Goal: Task Accomplishment & Management: Check status

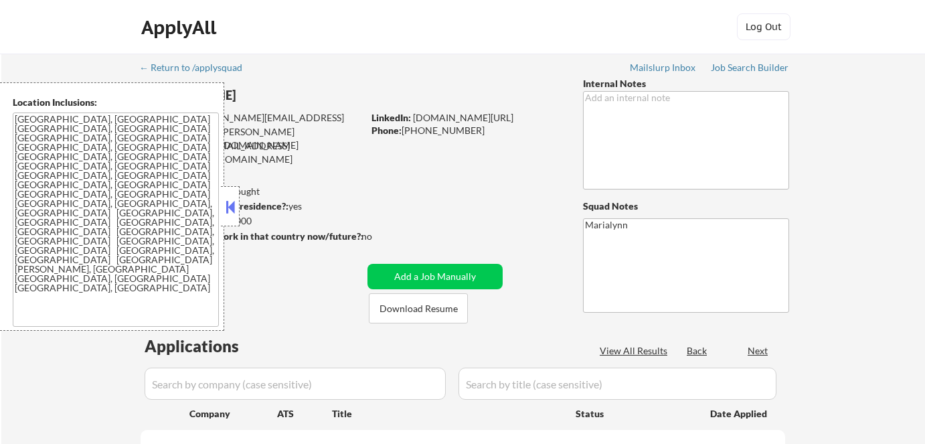
scroll to position [182, 0]
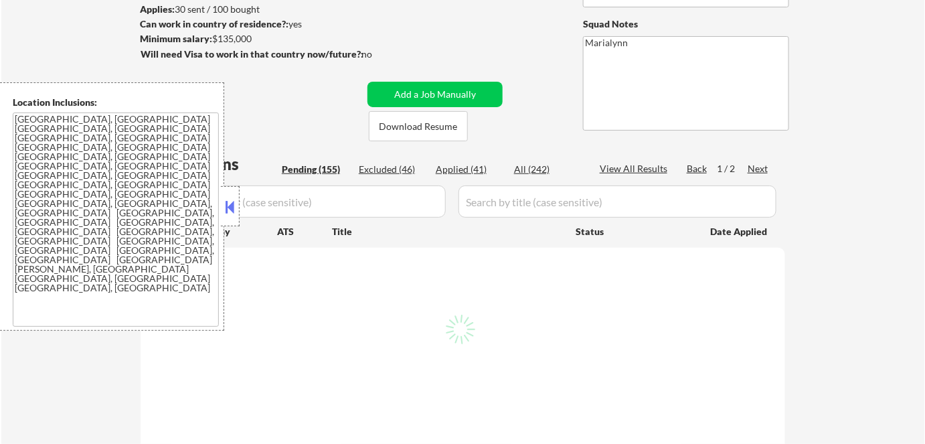
select select ""pending""
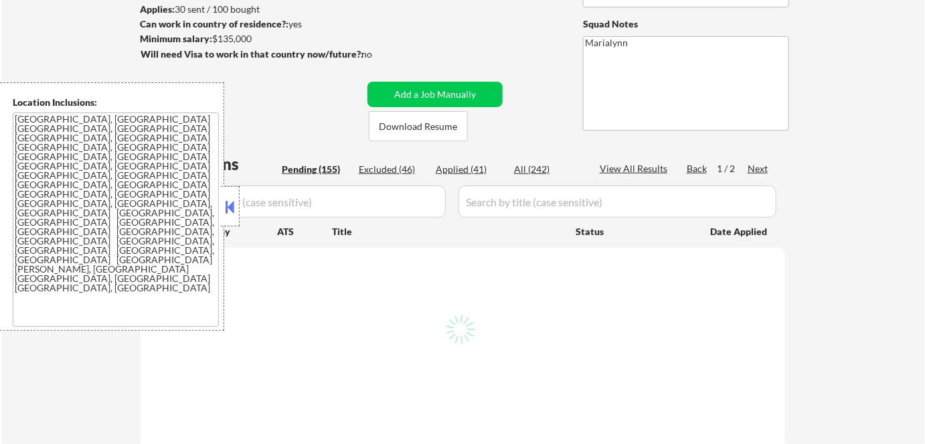
select select ""pending""
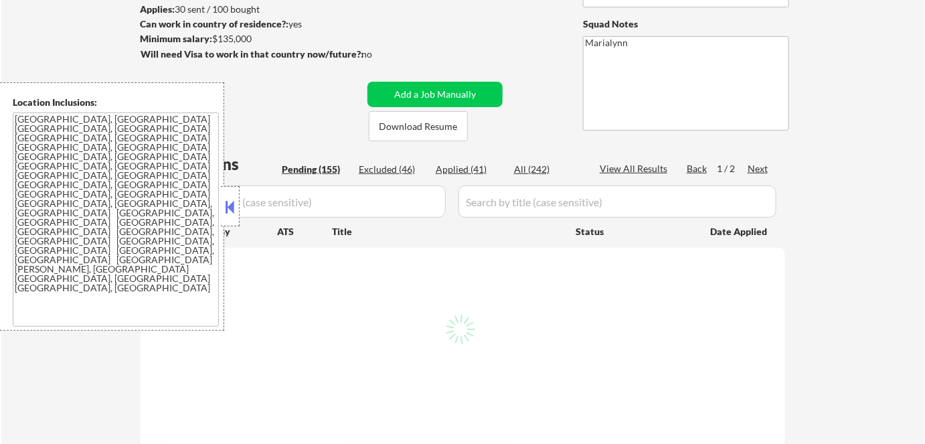
select select ""pending""
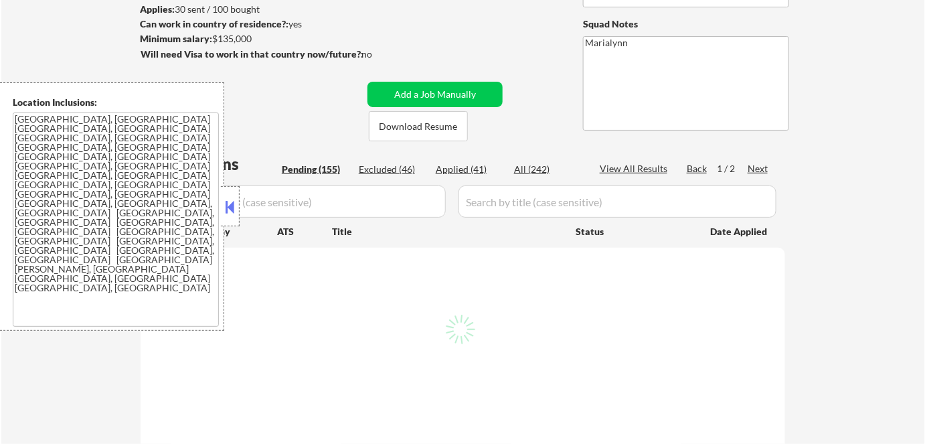
select select ""pending""
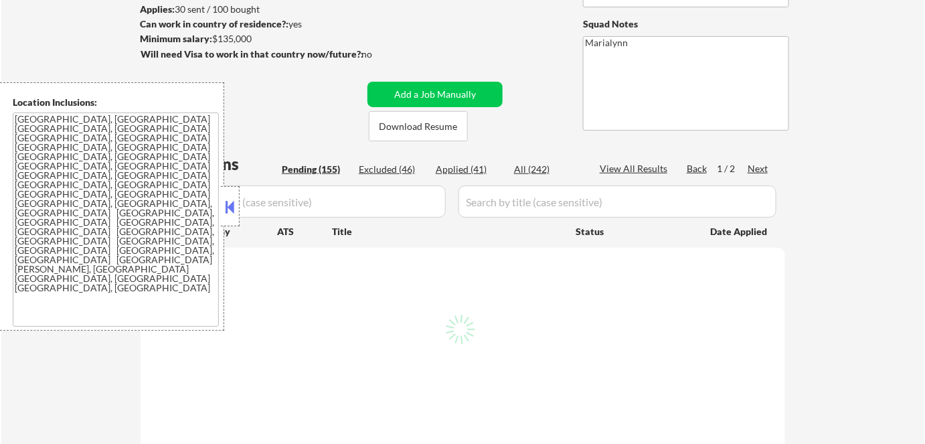
select select ""pending""
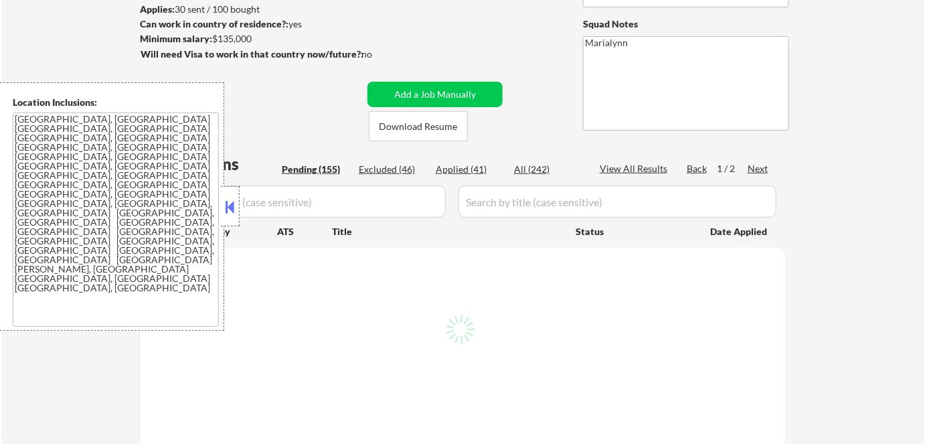
select select ""pending""
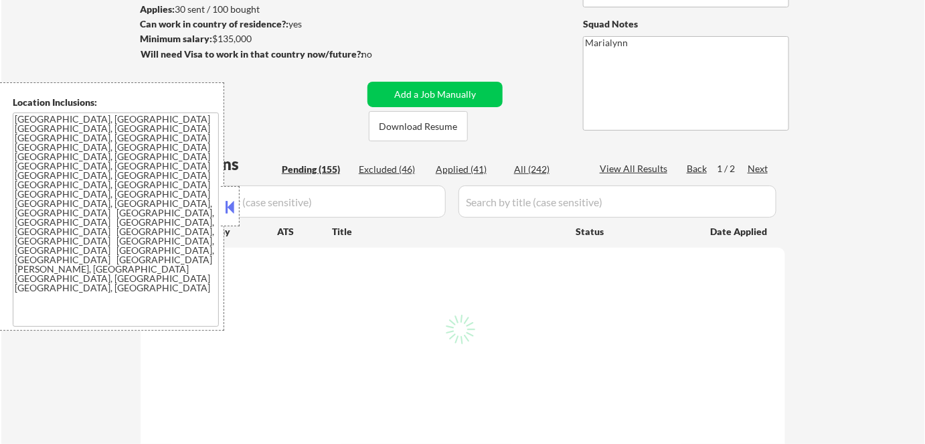
select select ""pending""
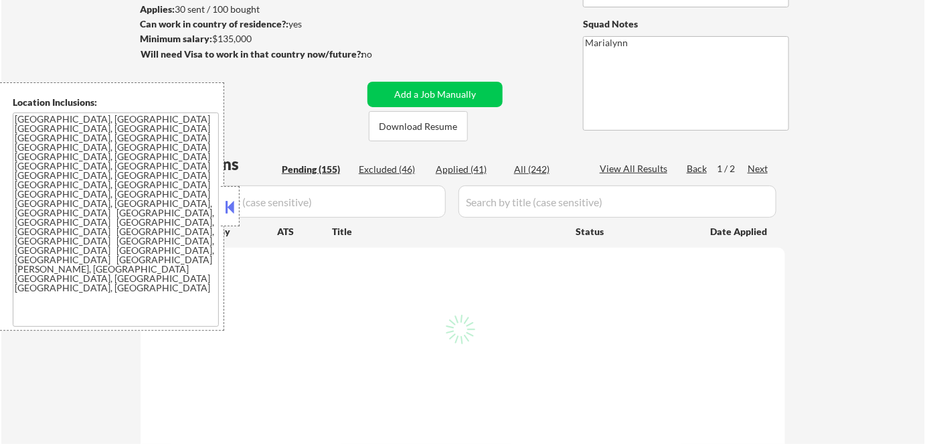
select select ""pending""
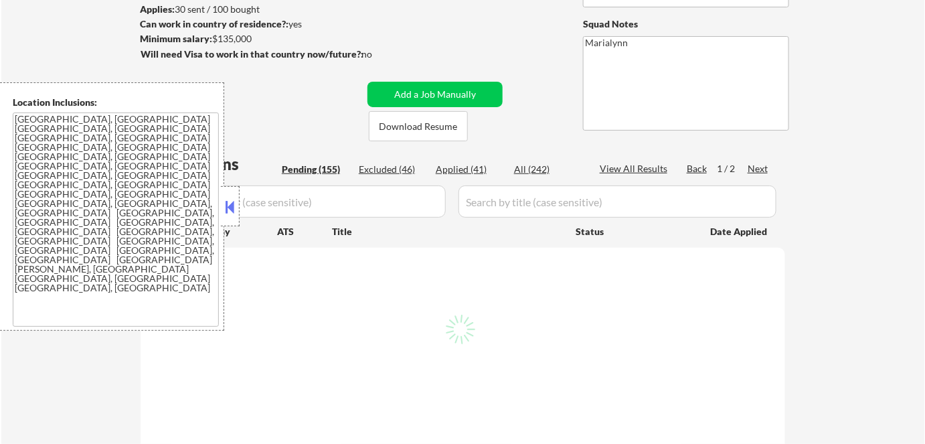
select select ""pending""
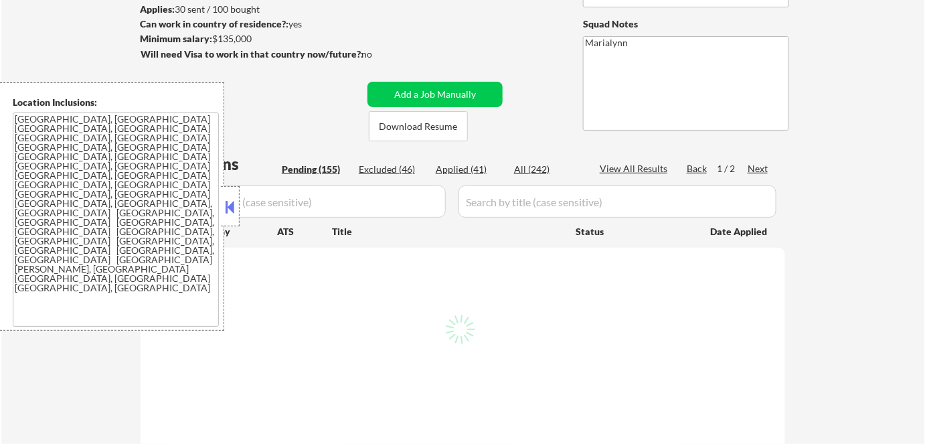
select select ""pending""
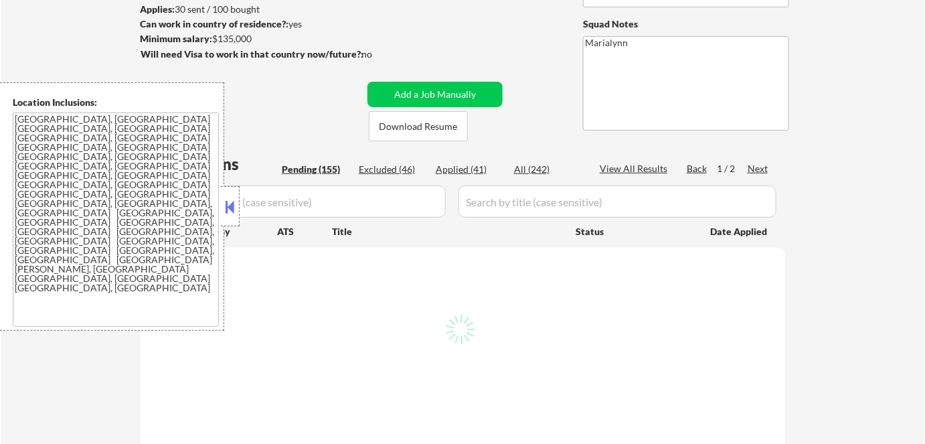
select select ""pending""
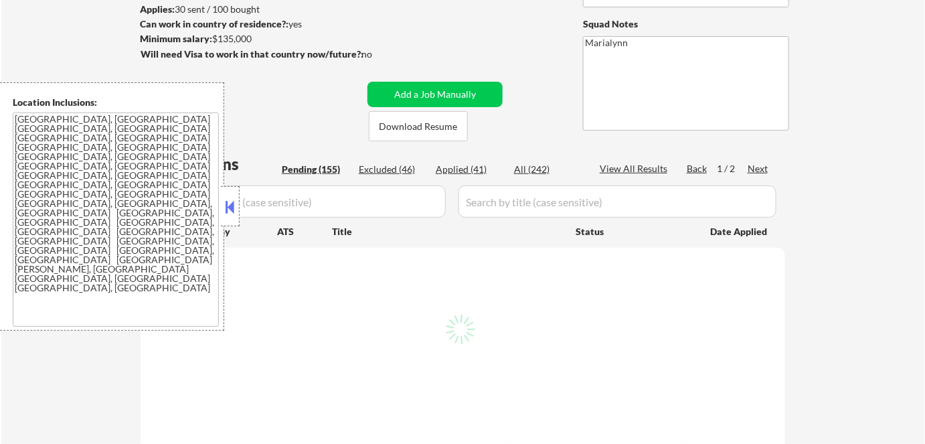
select select ""pending""
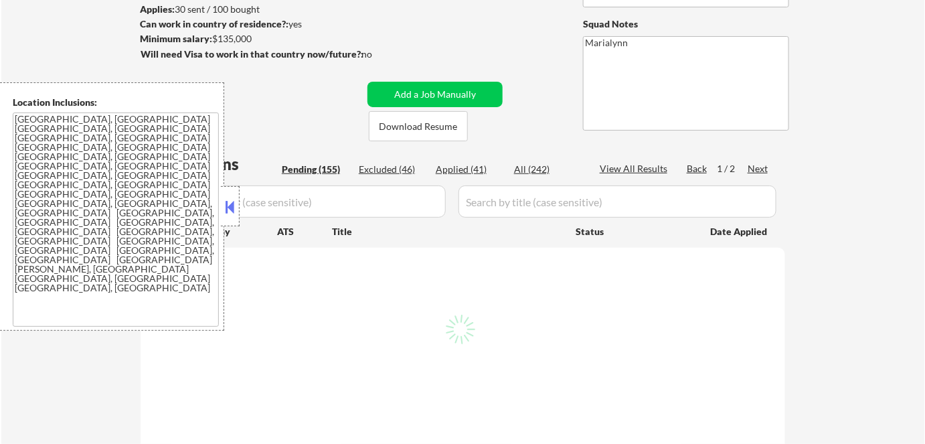
select select ""pending""
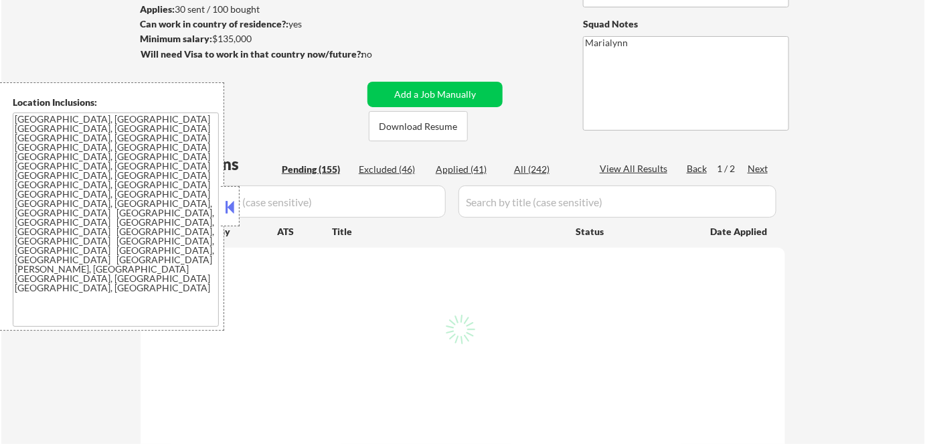
select select ""pending""
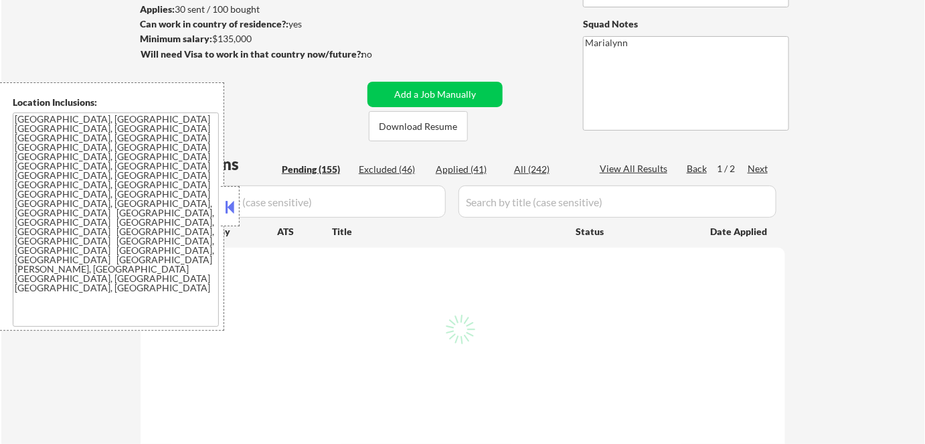
select select ""pending""
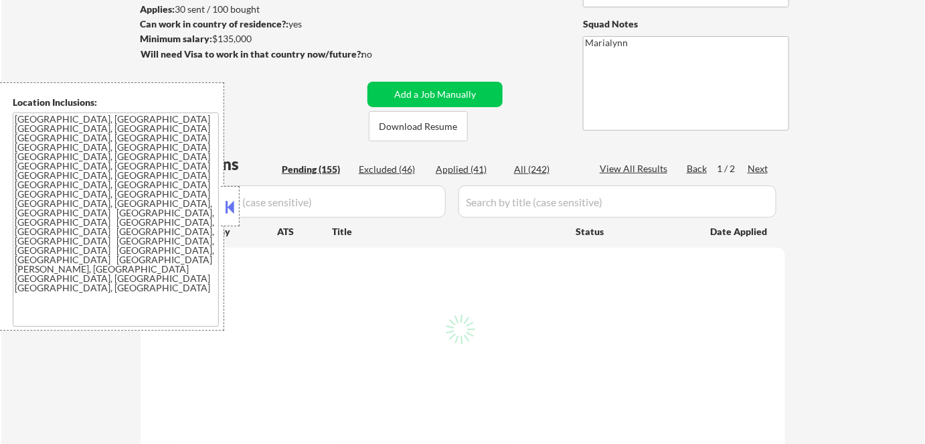
select select ""pending""
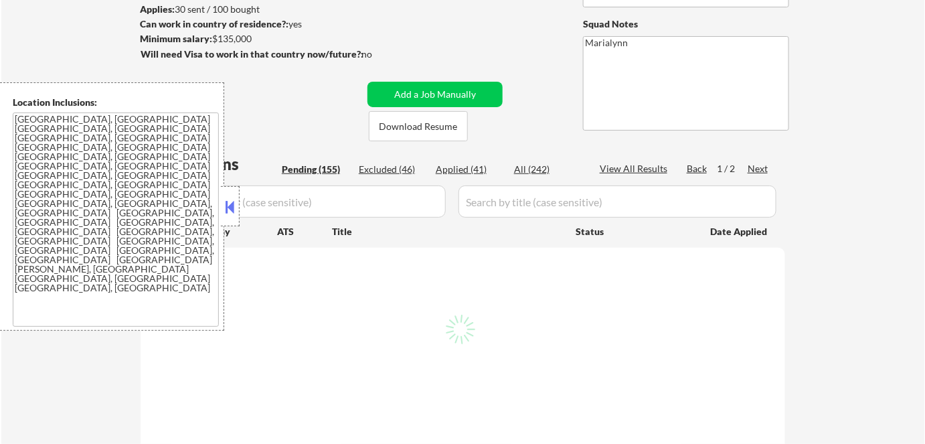
select select ""pending""
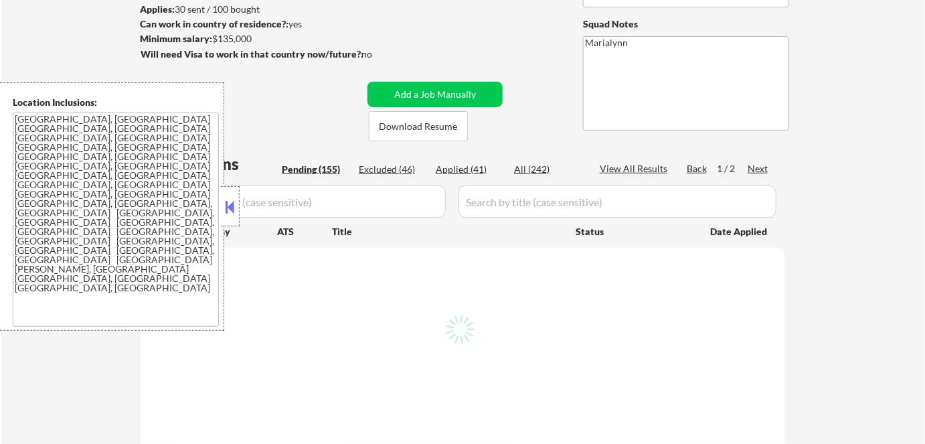
select select ""pending""
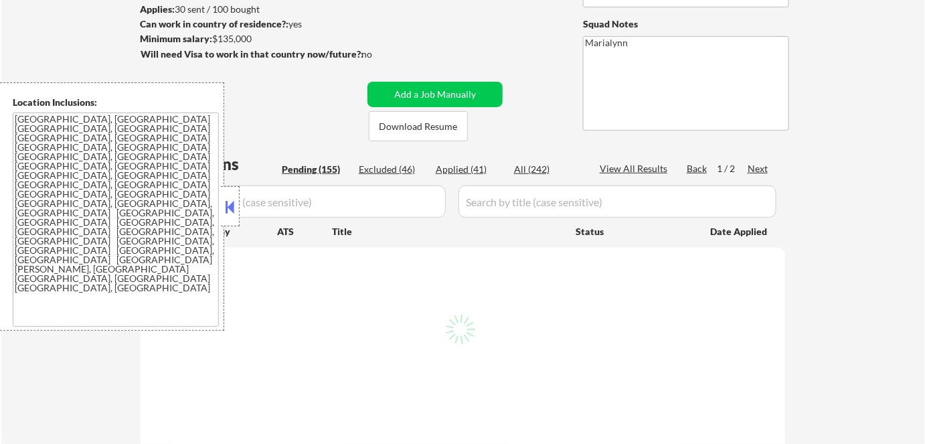
select select ""pending""
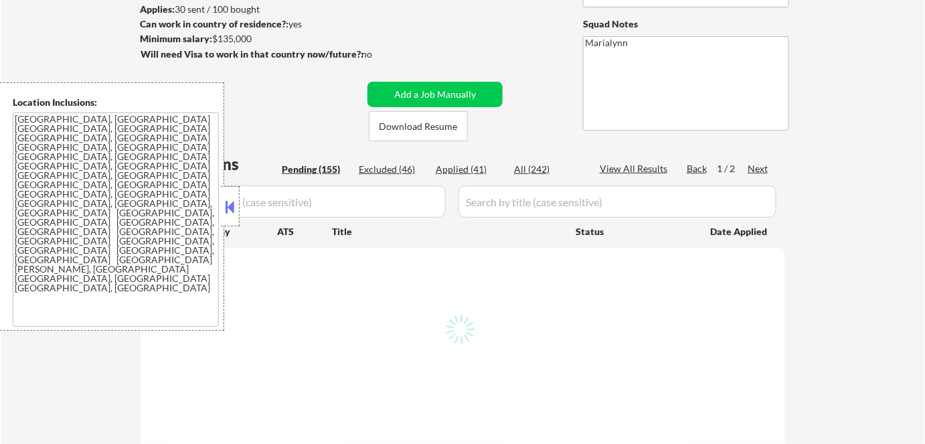
select select ""pending""
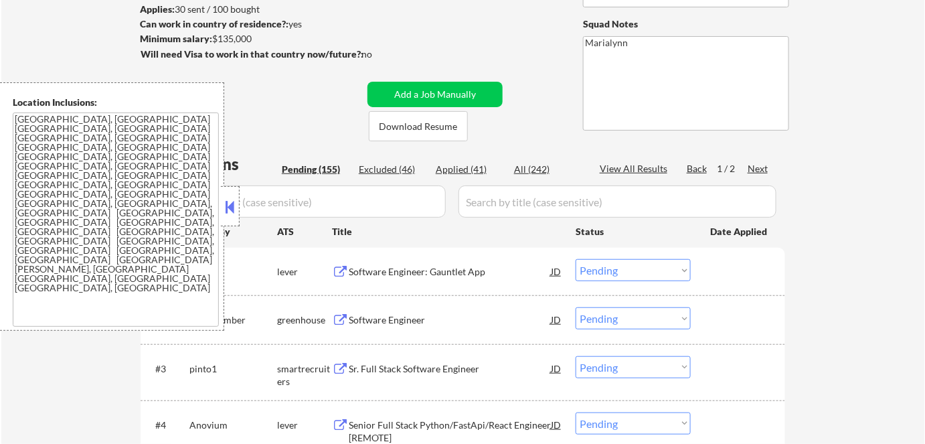
click at [233, 204] on button at bounding box center [230, 207] width 15 height 20
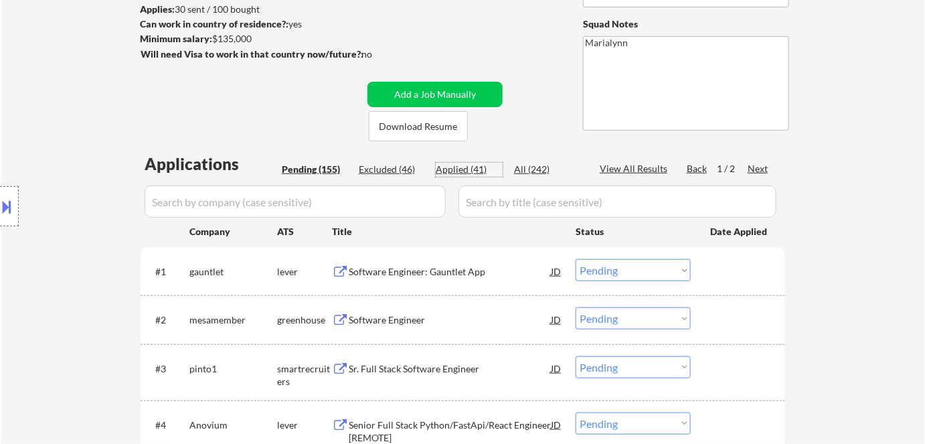
click at [464, 166] on div "Applied (41)" at bounding box center [469, 169] width 67 height 13
select select ""applied""
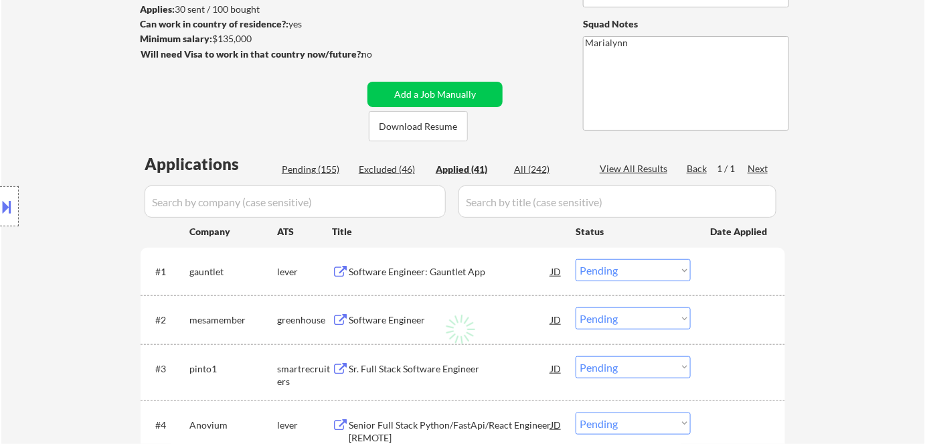
select select ""applied""
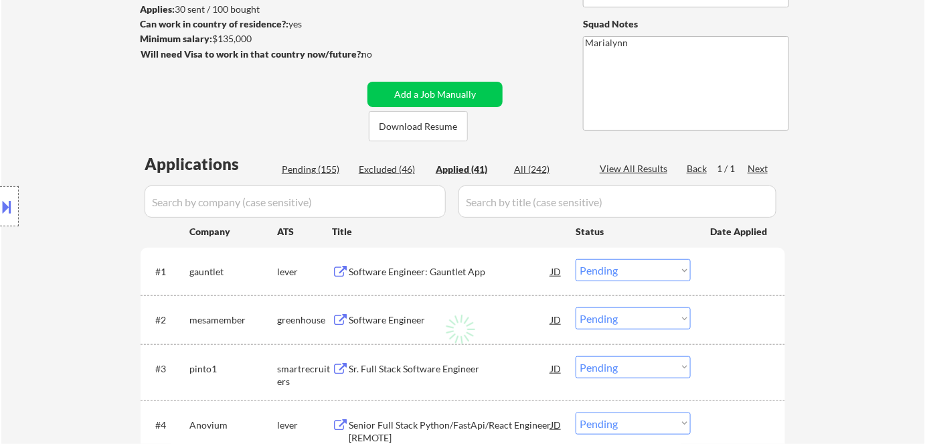
select select ""applied""
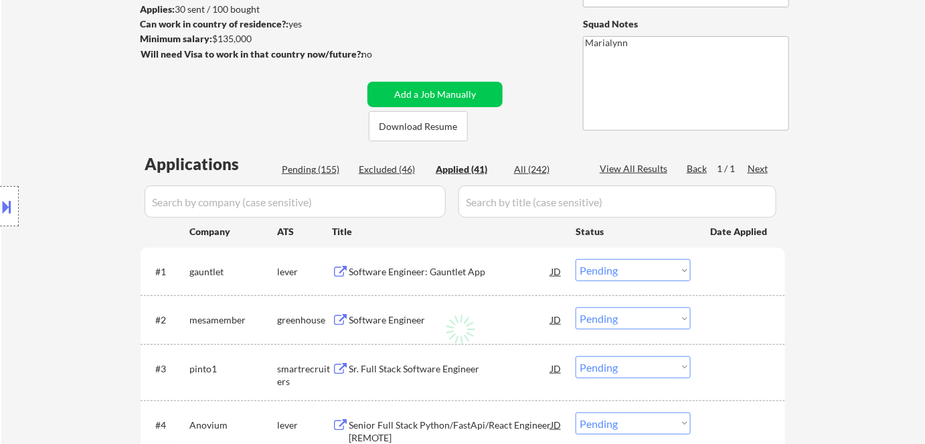
select select ""applied""
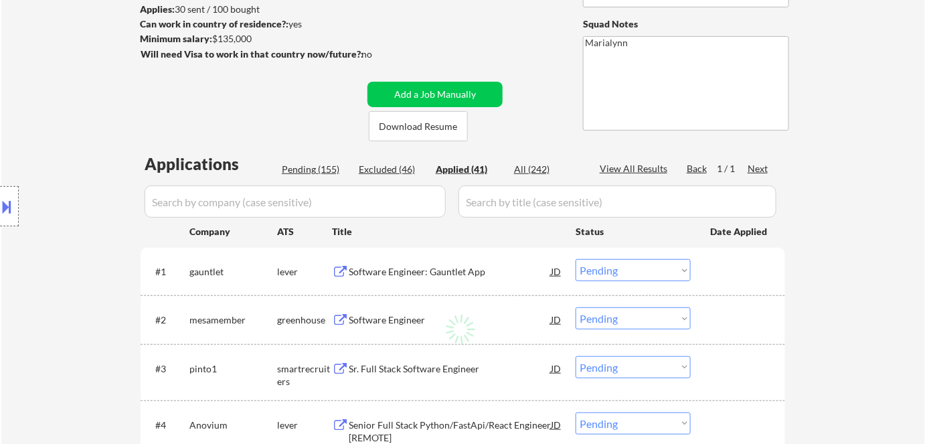
select select ""applied""
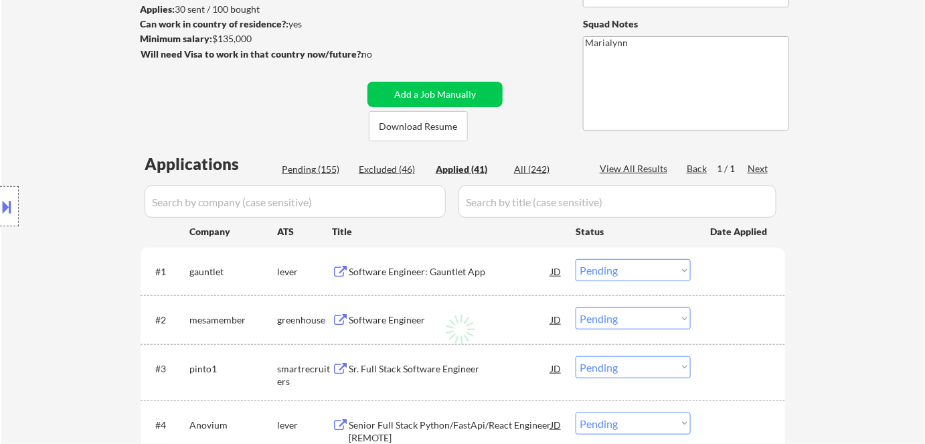
select select ""applied""
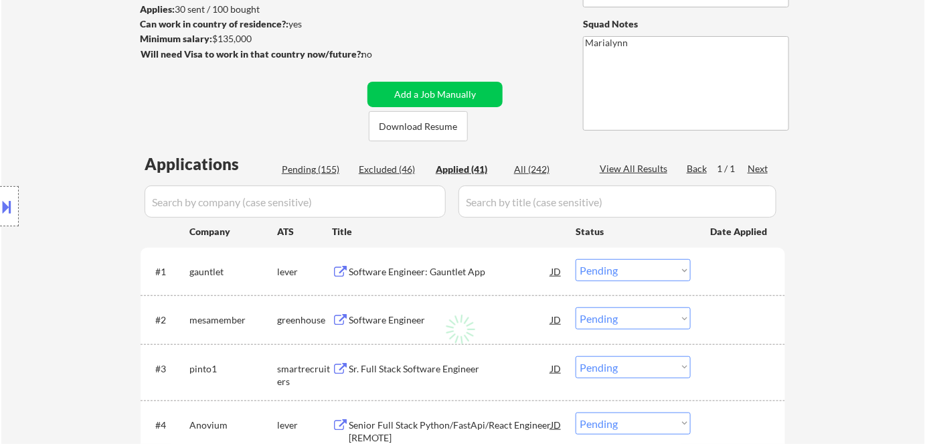
select select ""applied""
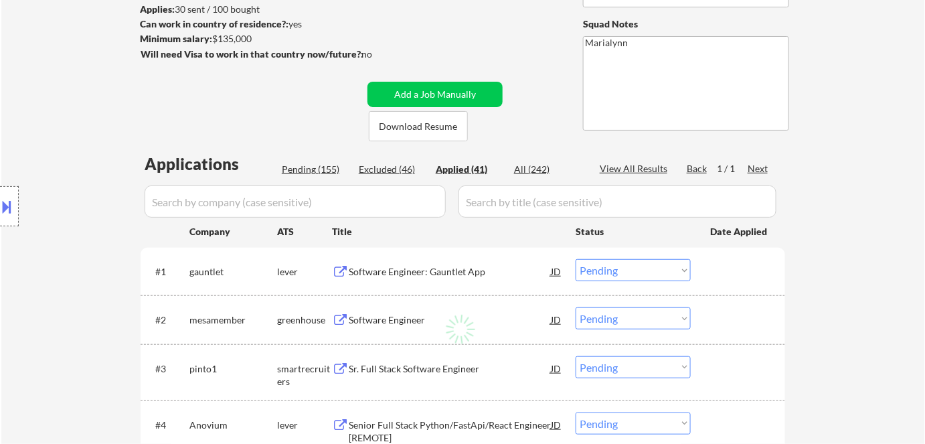
select select ""applied""
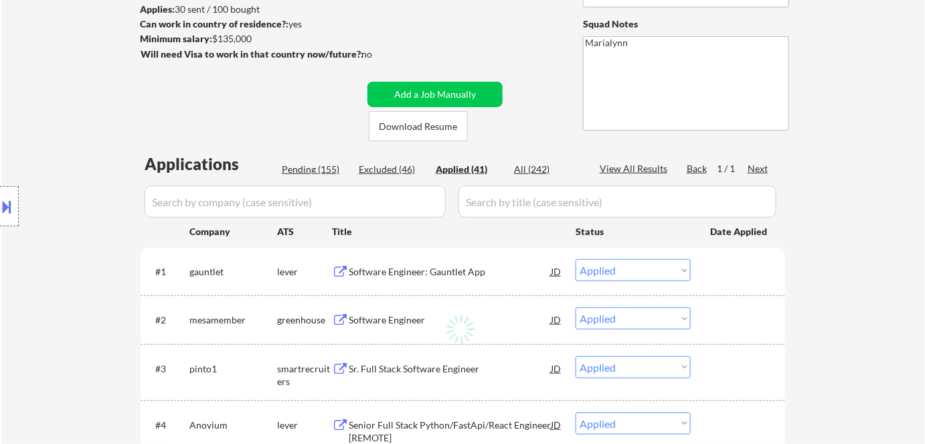
select select ""applied""
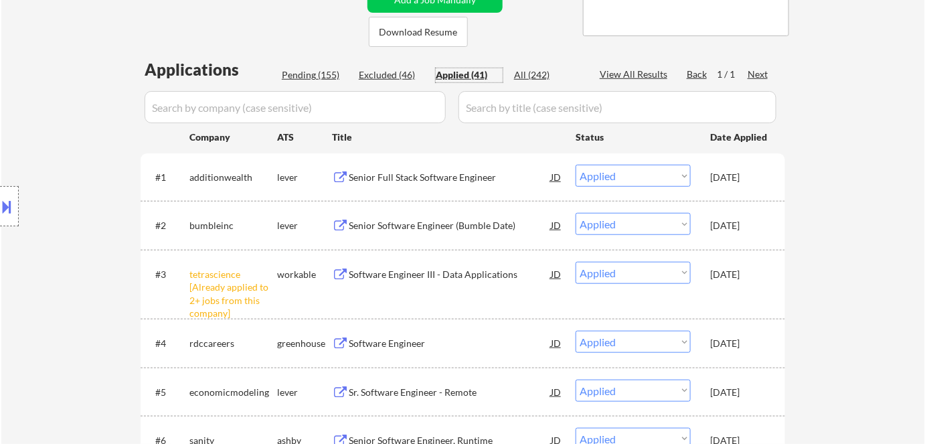
scroll to position [304, 0]
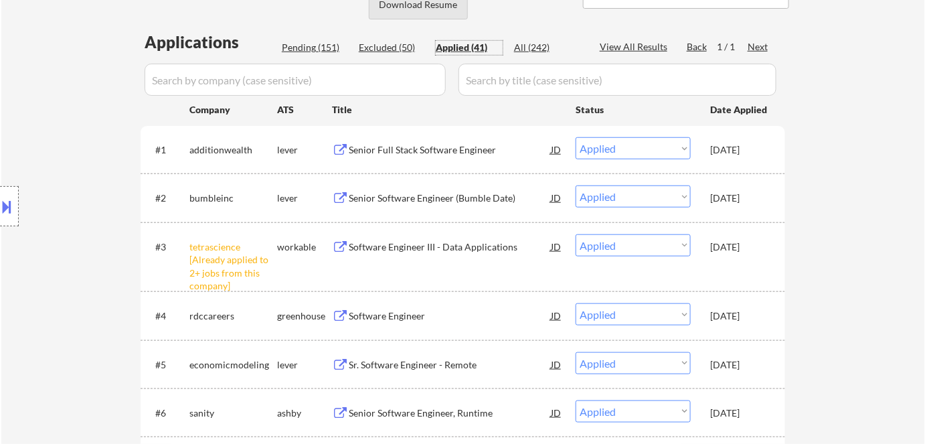
click at [404, 6] on button "Download Resume" at bounding box center [418, 4] width 99 height 30
select select ""applied""
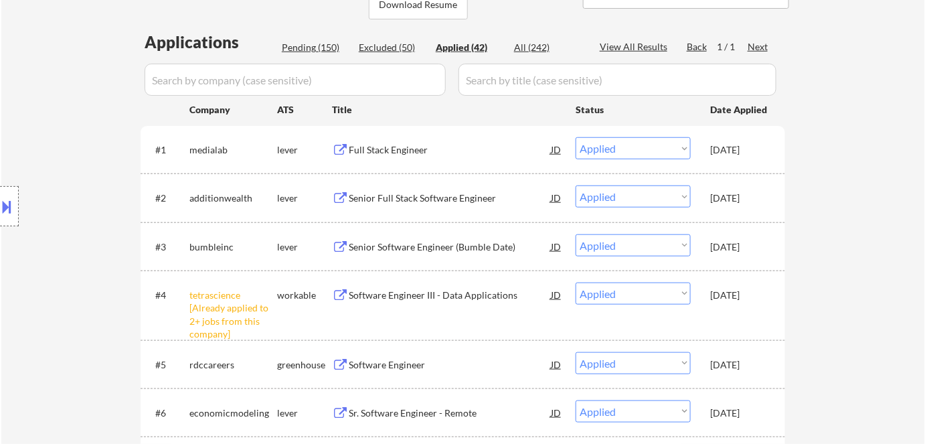
select select ""applied""
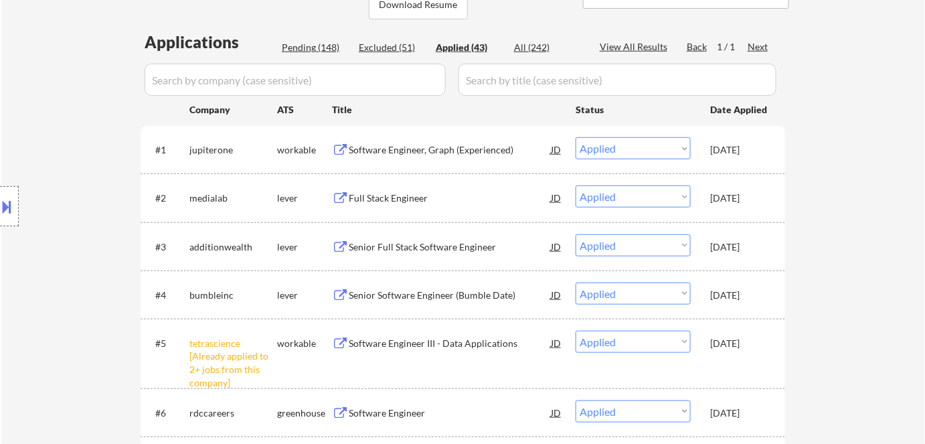
select select ""applied""
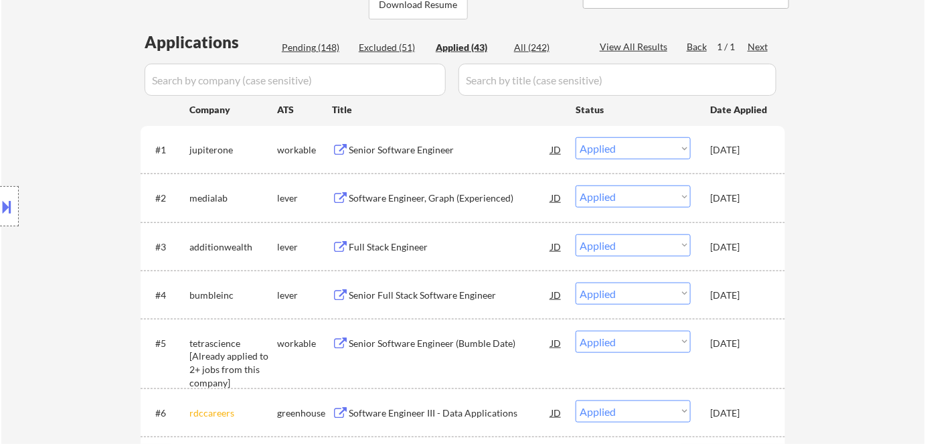
select select ""applied""
